Goal: Navigation & Orientation: Find specific page/section

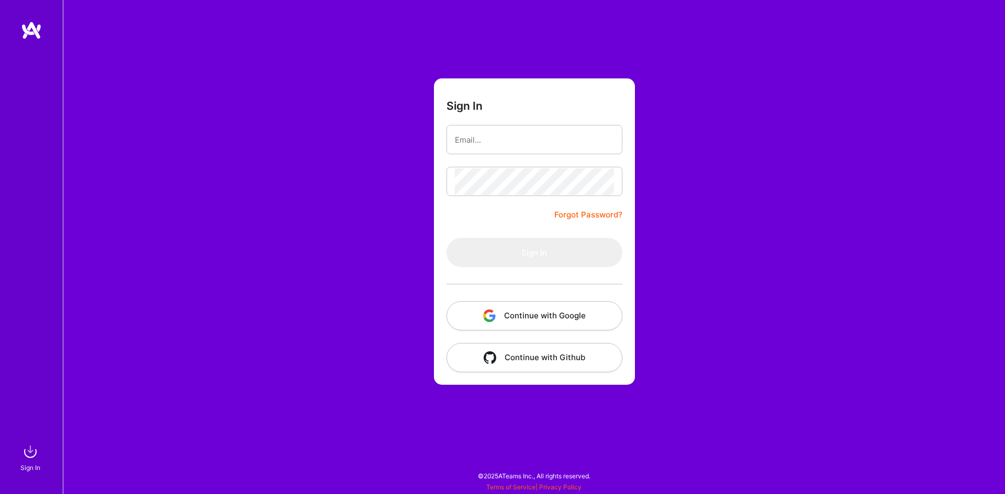
click at [499, 313] on button "Continue with Google" at bounding box center [534, 315] width 176 height 29
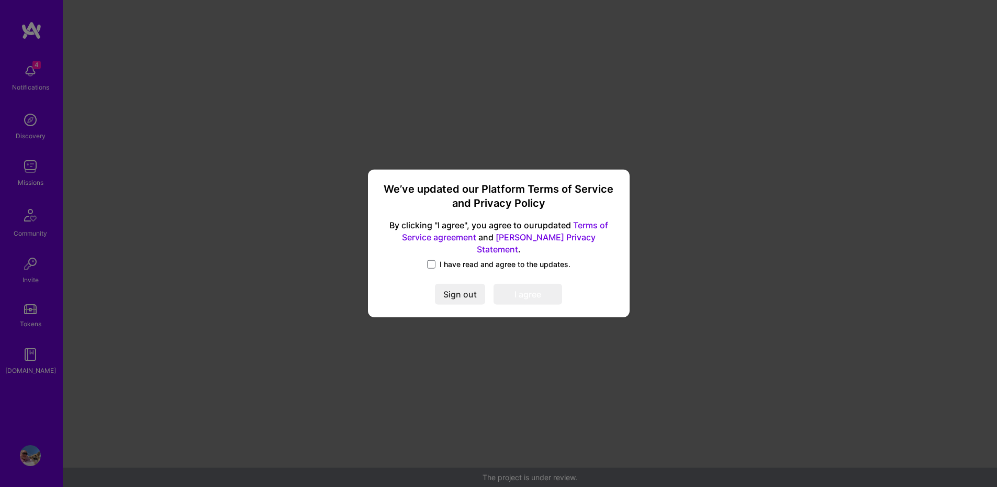
click at [459, 259] on span "I have read and agree to the updates." at bounding box center [504, 264] width 131 height 10
click at [0, 0] on input "I have read and agree to the updates." at bounding box center [0, 0] width 0 height 0
click at [513, 291] on button "I agree" at bounding box center [527, 294] width 69 height 21
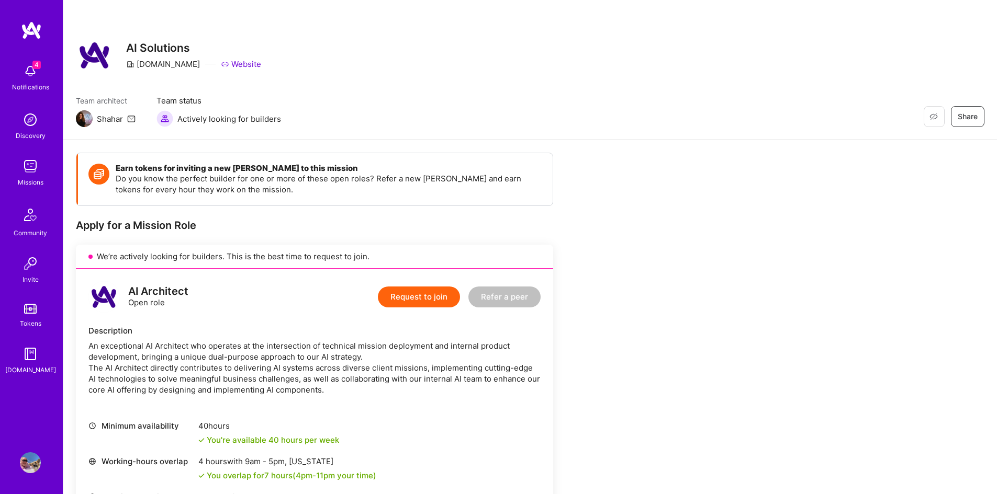
click at [39, 167] on img at bounding box center [30, 166] width 21 height 21
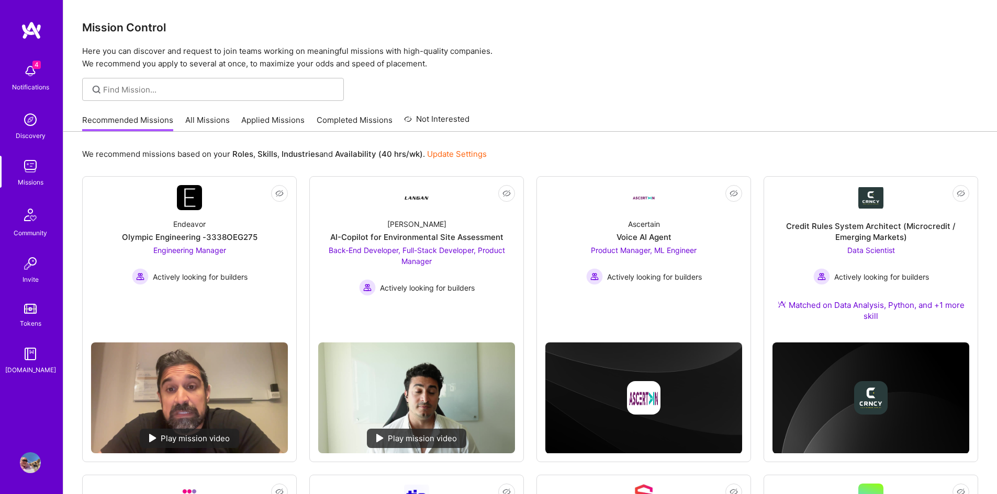
click at [190, 119] on link "All Missions" at bounding box center [207, 123] width 44 height 17
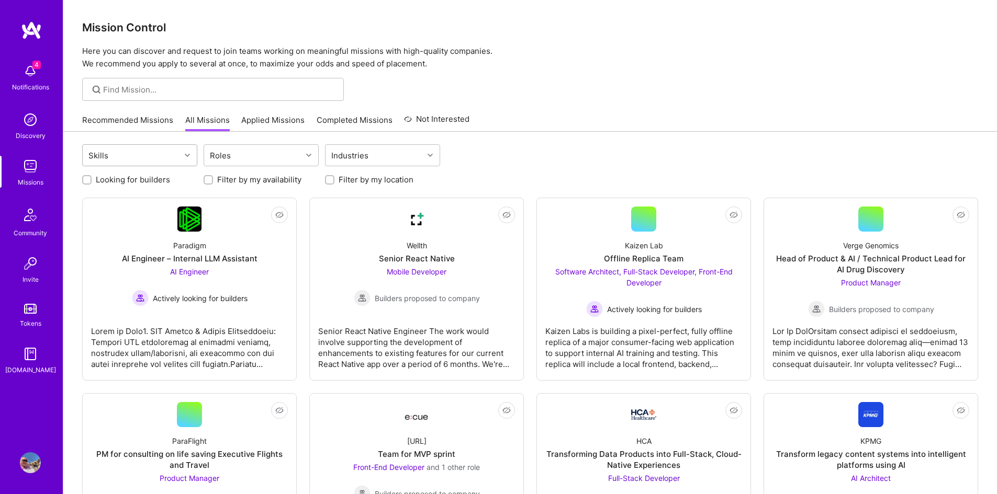
click at [186, 156] on icon at bounding box center [187, 155] width 5 height 5
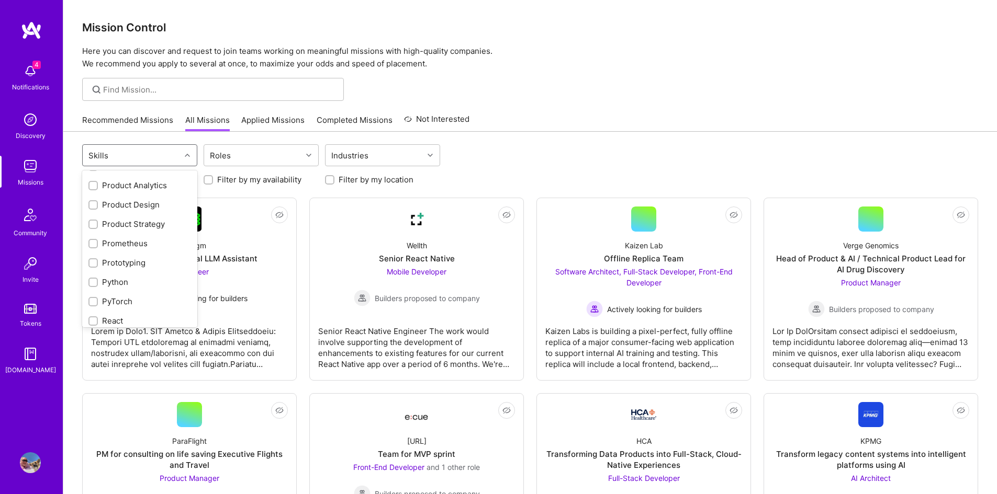
scroll to position [942, 0]
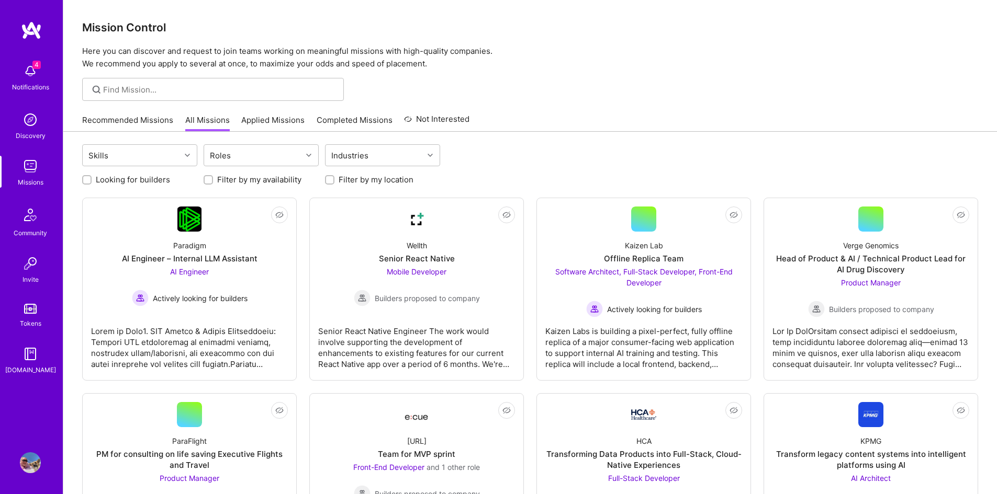
click at [523, 111] on div "Recommended Missions All Missions Applied Missions Completed Missions Not Inter…" at bounding box center [530, 120] width 896 height 22
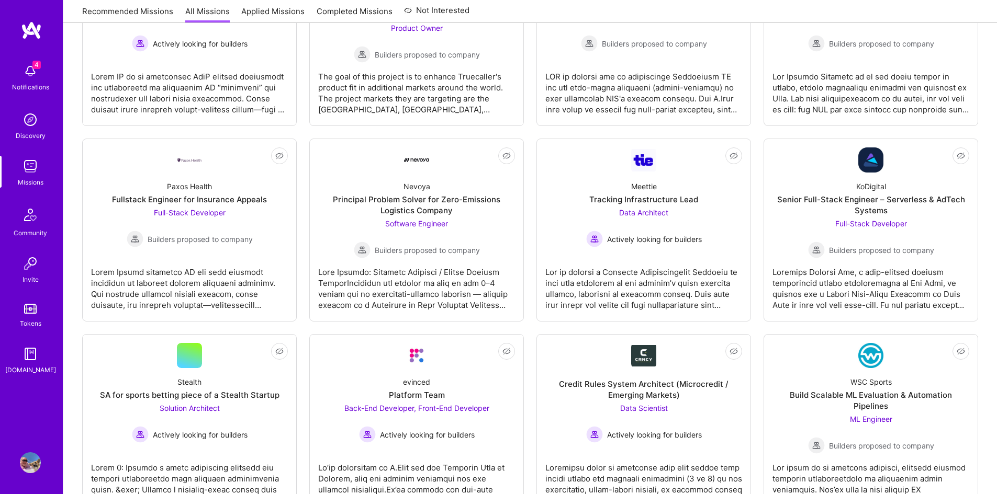
scroll to position [1256, 0]
